Goal: Transaction & Acquisition: Purchase product/service

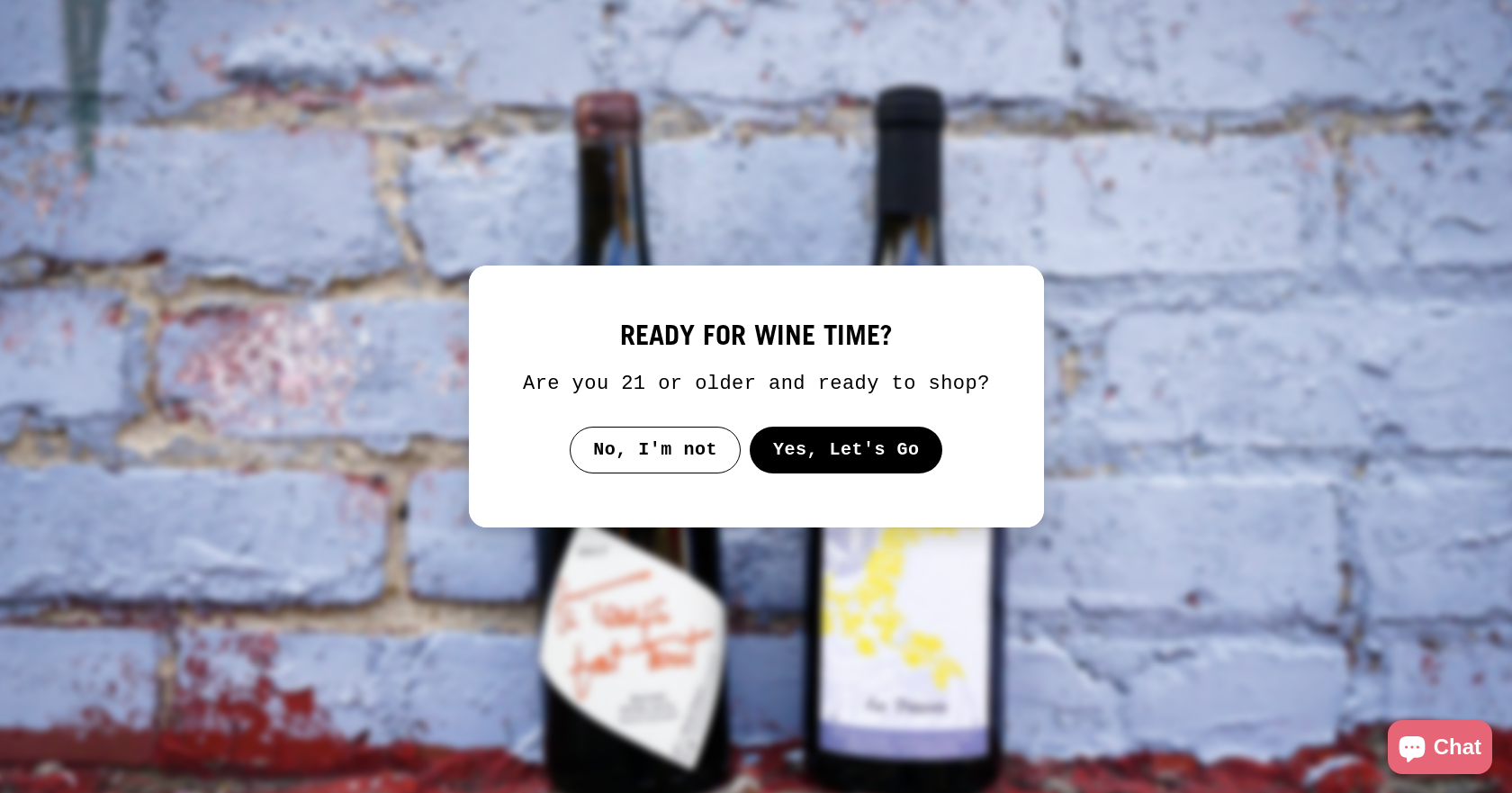
click at [871, 448] on button "Yes, Let's Go" at bounding box center [846, 450] width 194 height 47
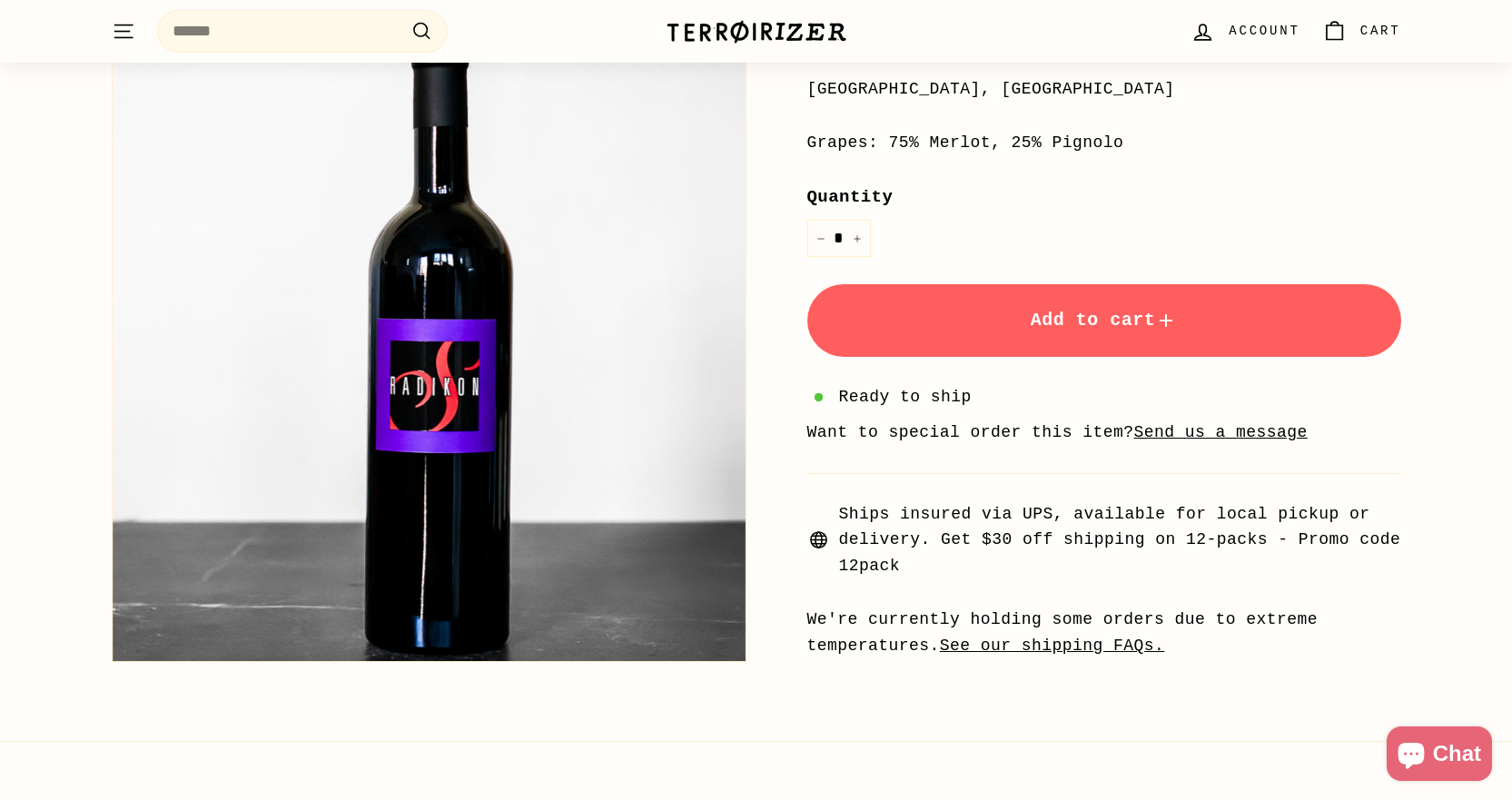
scroll to position [453, 0]
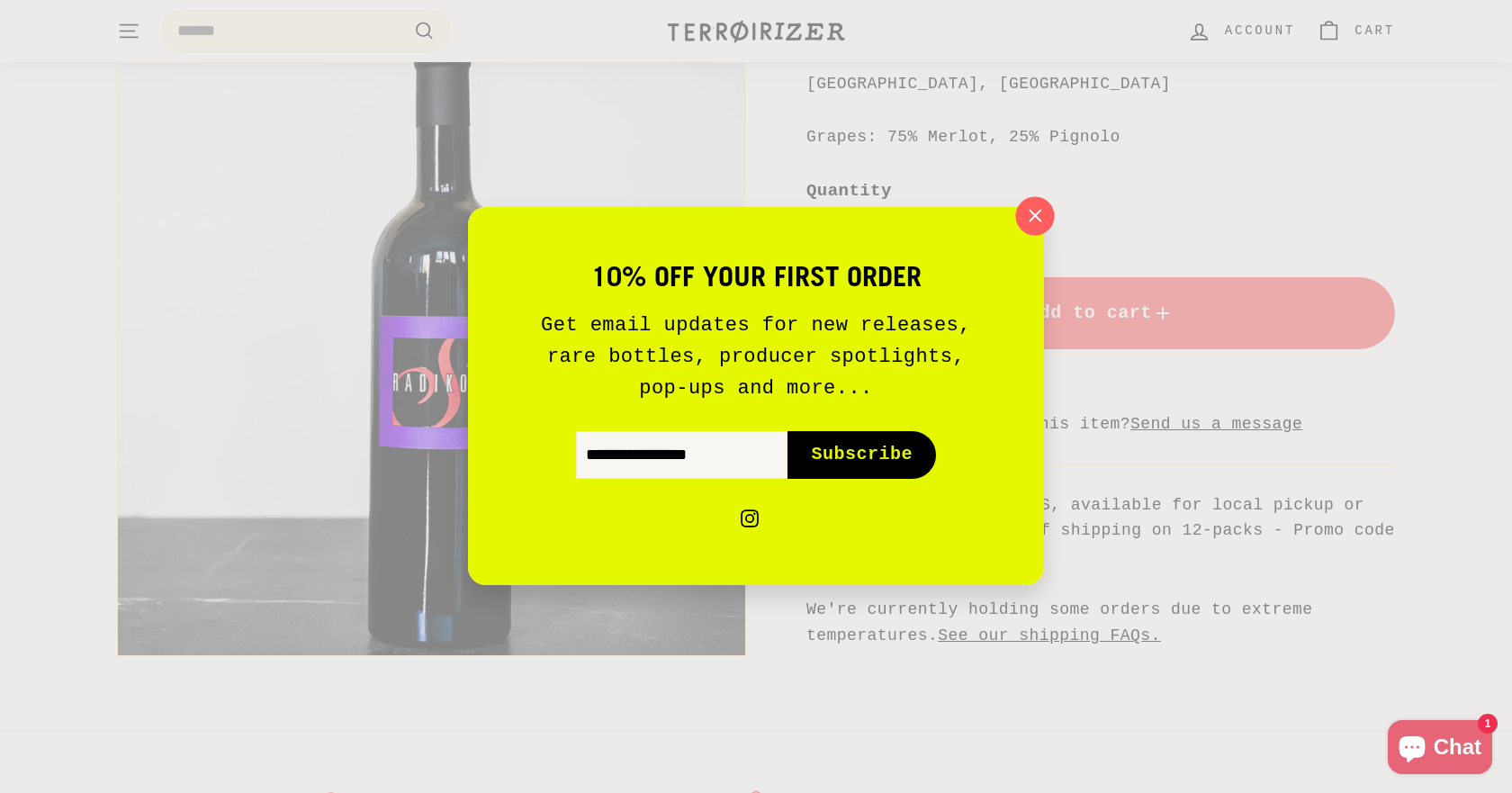
click at [1033, 213] on icon "button" at bounding box center [1035, 215] width 27 height 27
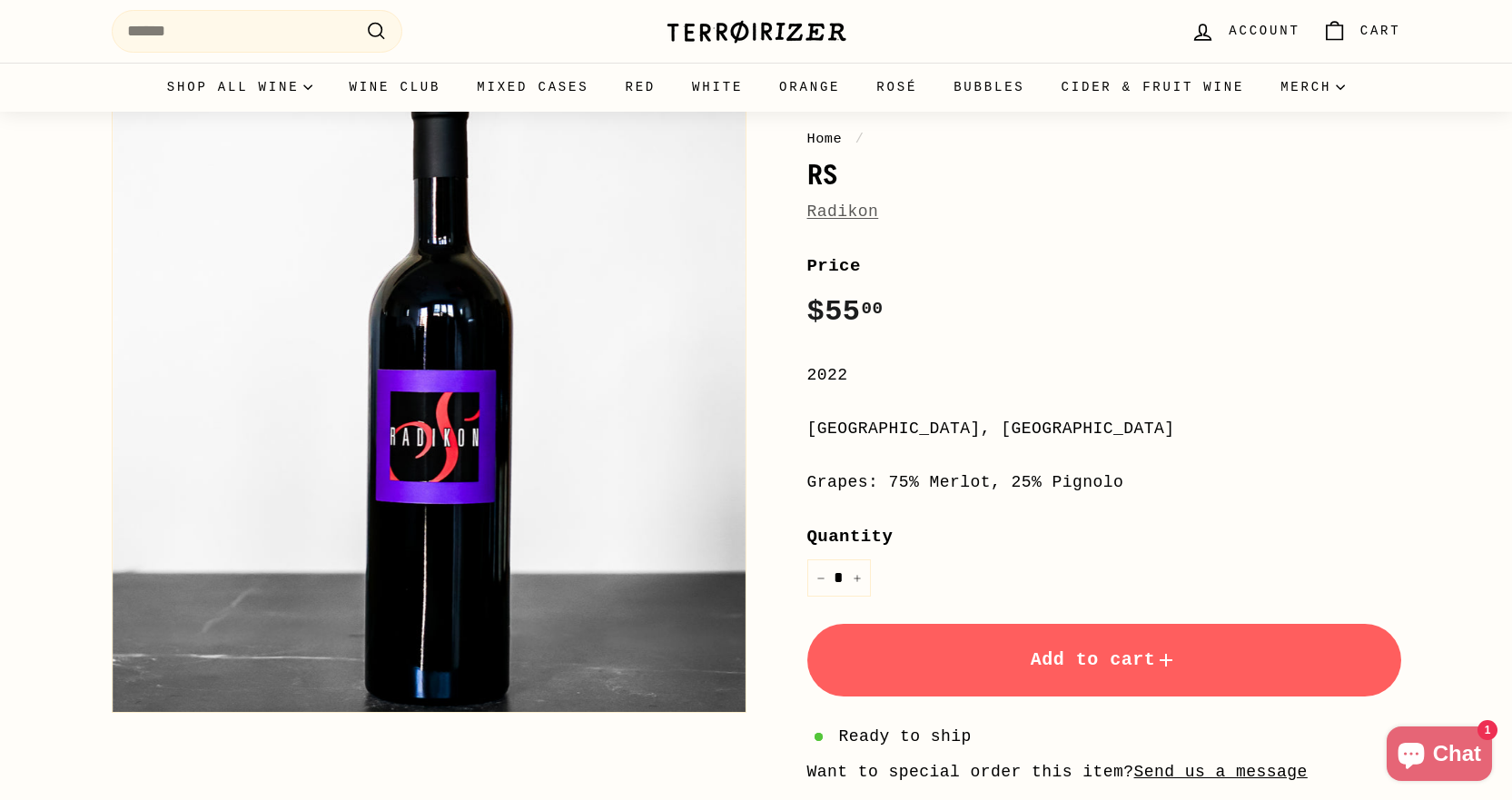
scroll to position [0, 0]
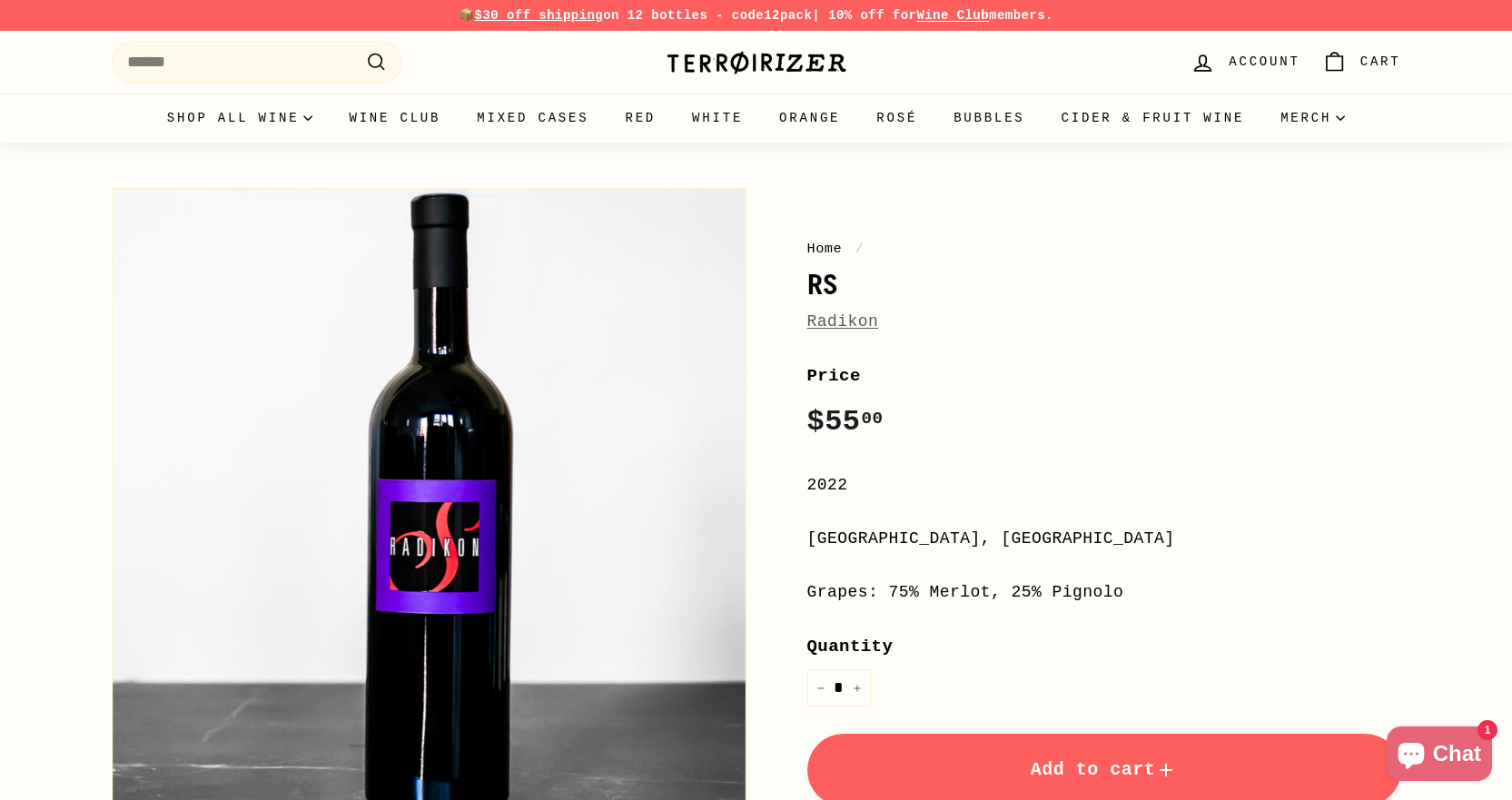
drag, startPoint x: 1120, startPoint y: 590, endPoint x: 799, endPoint y: 281, distance: 445.6
click at [799, 281] on div "Home / RS Radikon Price Regular price $55 00 $55.00 / 2022 [GEOGRAPHIC_DATA], […" at bounding box center [1084, 643] width 635 height 929
copy div "RS Radikon Price Regular price $55 00 $55.00 / 2022 [GEOGRAPHIC_DATA], [GEOGRAP…"
click at [1385, 378] on label "Price" at bounding box center [1104, 375] width 593 height 27
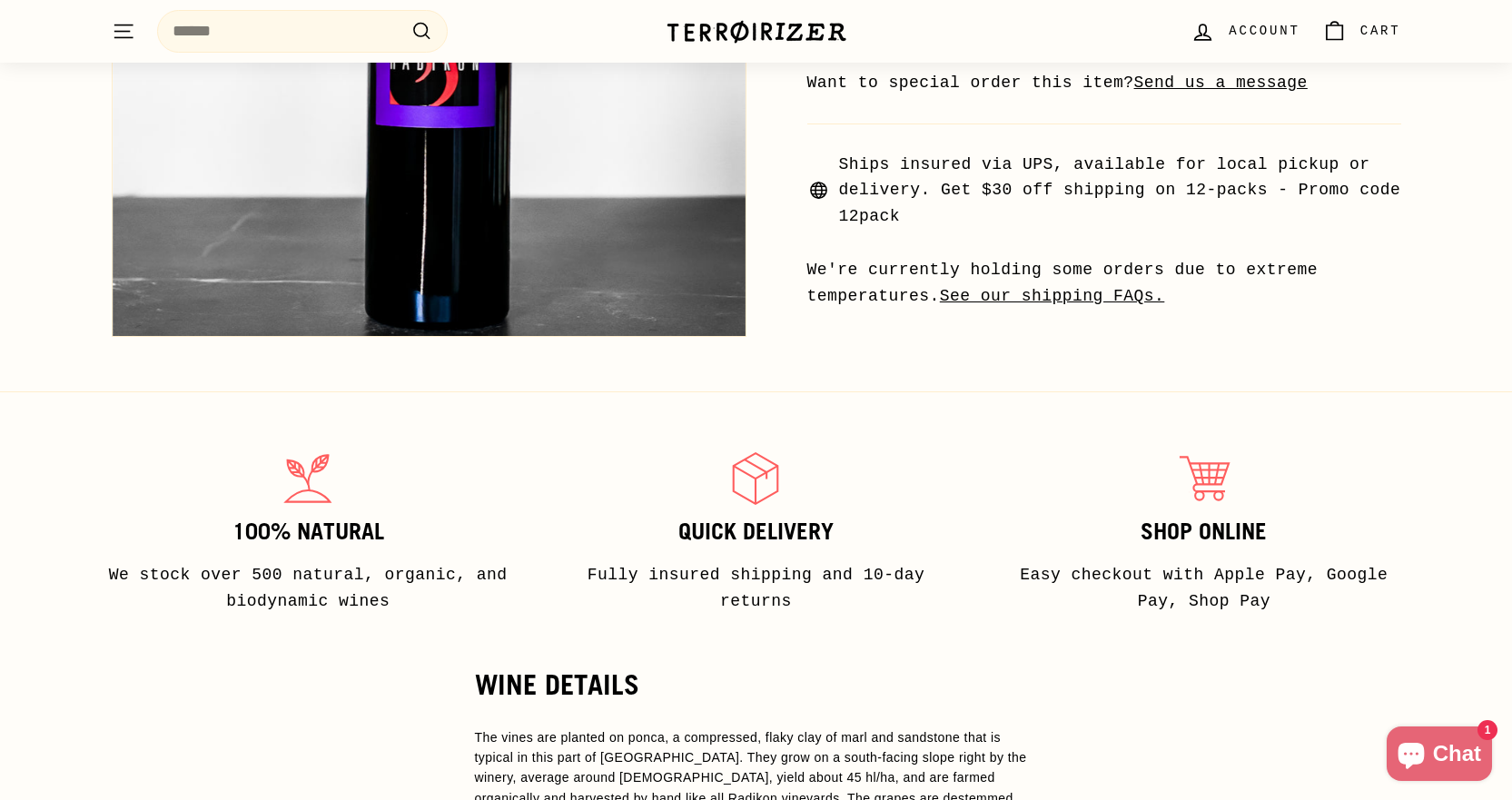
scroll to position [835, 0]
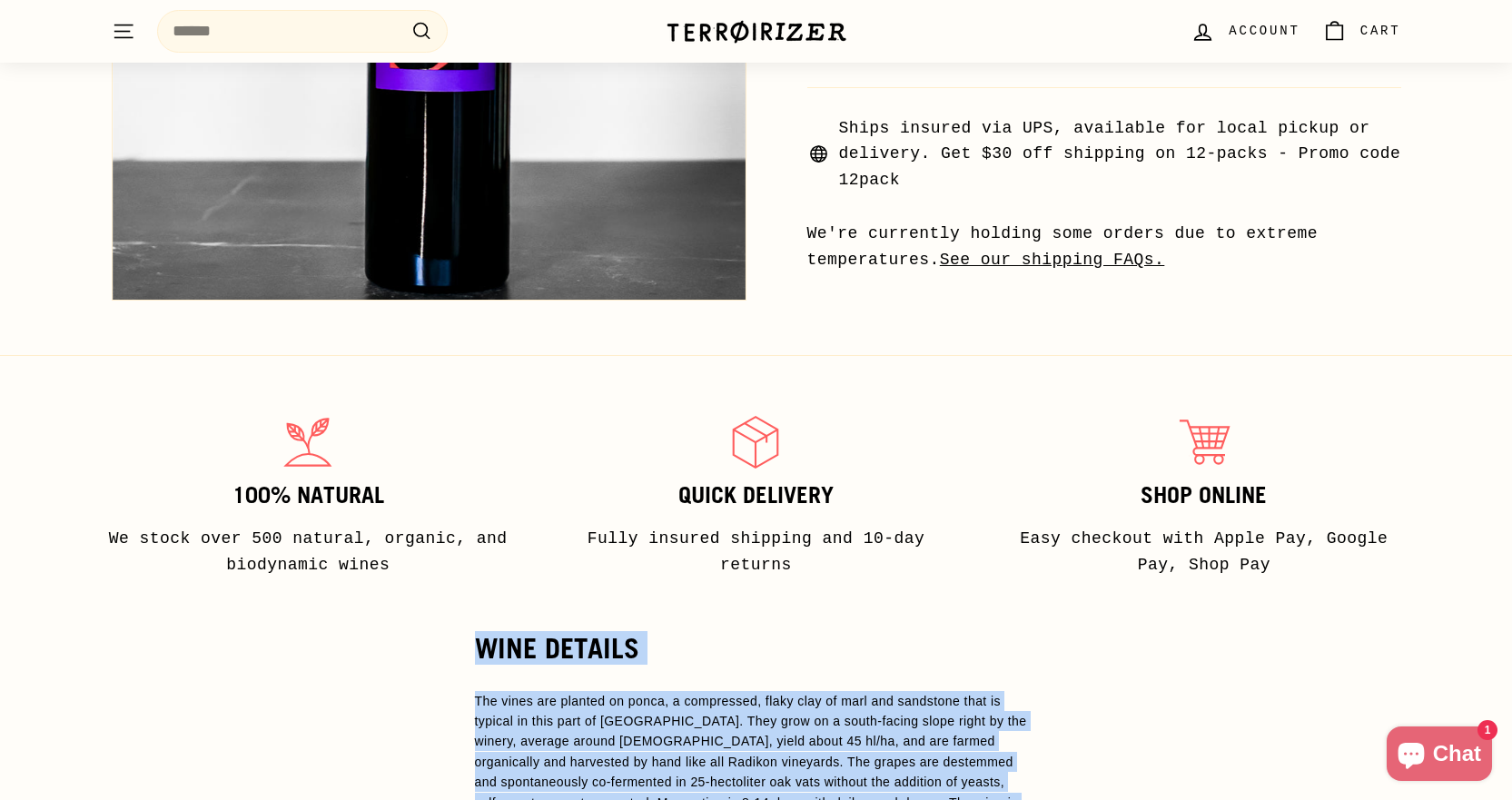
drag, startPoint x: 916, startPoint y: 690, endPoint x: 458, endPoint y: 638, distance: 460.9
copy div "LORE IPSUMDO Sit ametc adi elitsed do eiusm, t incididunt, utlab etdo ma aliq e…"
